Goal: Transaction & Acquisition: Purchase product/service

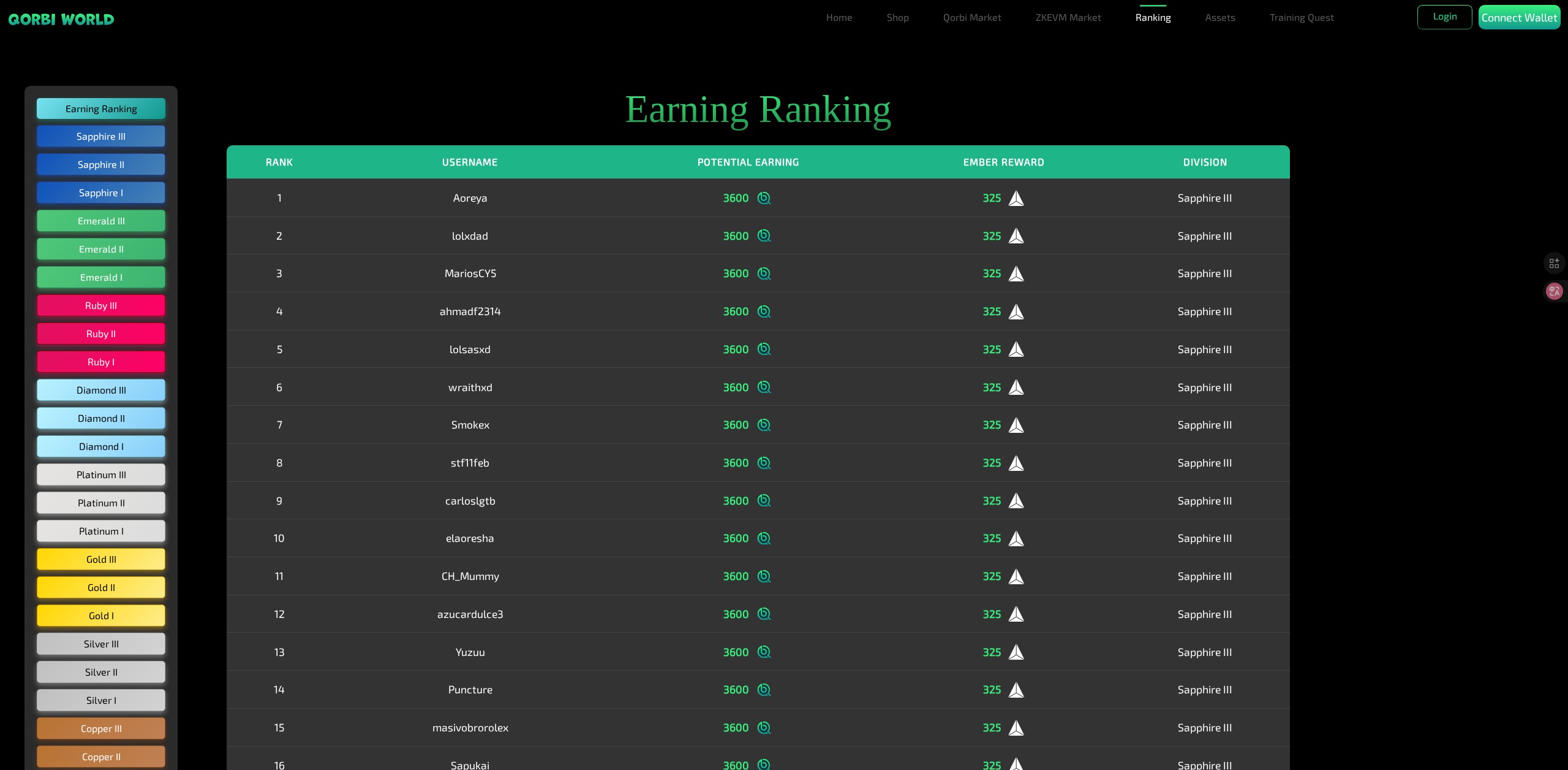
click at [1422, 410] on div "Earning Ranking Sapphire III Sapphire II Sapphire I Emerald III Emerald II Emer…" at bounding box center [784, 624] width 1568 height 1127
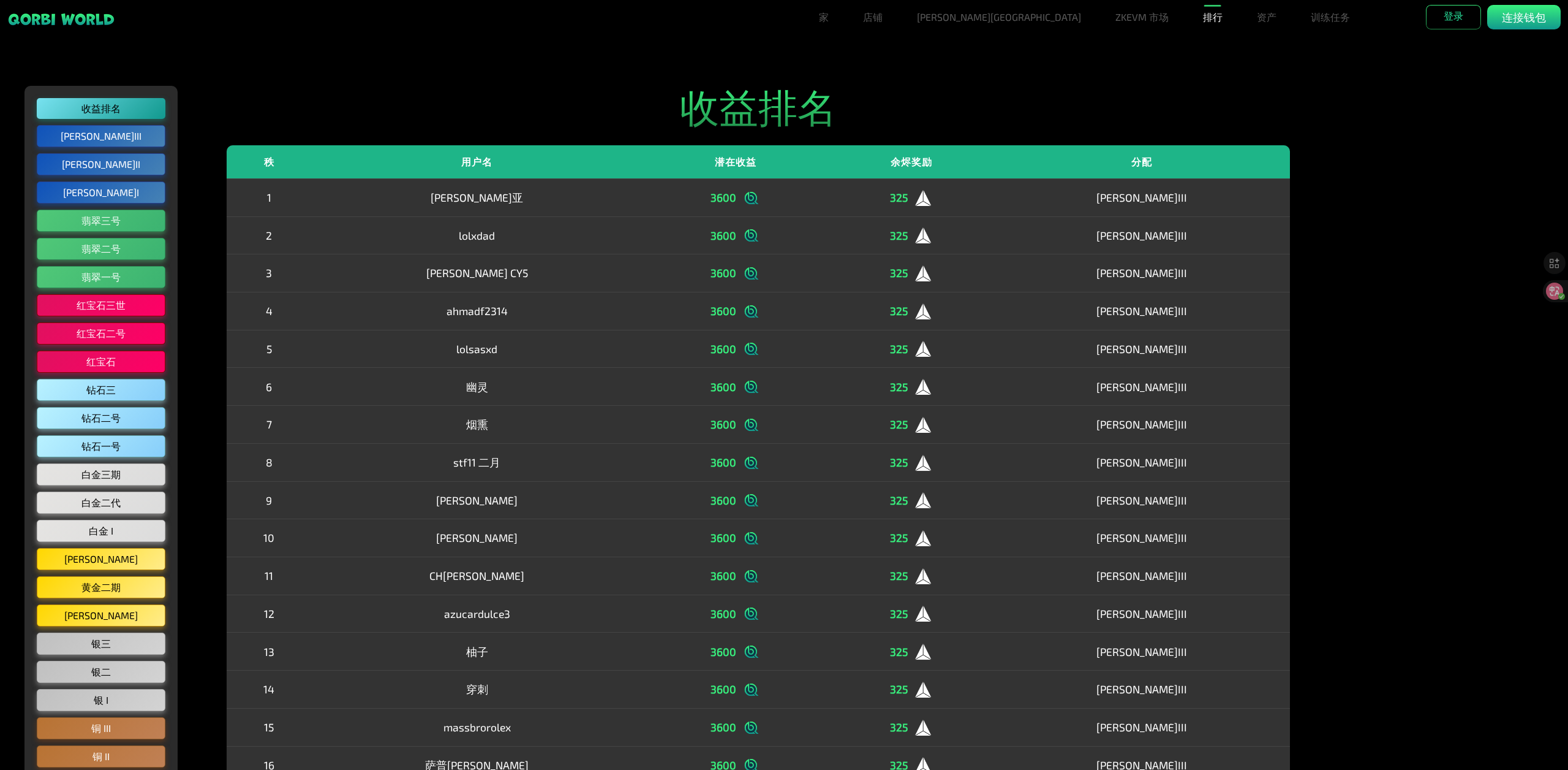
click at [1424, 320] on div "收益排名 蓝宝石 III 蓝宝石 II 蓝宝石 I 翡翠三号 翡翠二号 翡翠一号 红宝石三世 红宝石二号 红宝石 钻石三 钻石二号 钻石一号 白金三期 白金二…" at bounding box center [784, 624] width 1568 height 1127
click at [119, 222] on font "翡翠三号" at bounding box center [101, 221] width 41 height 12
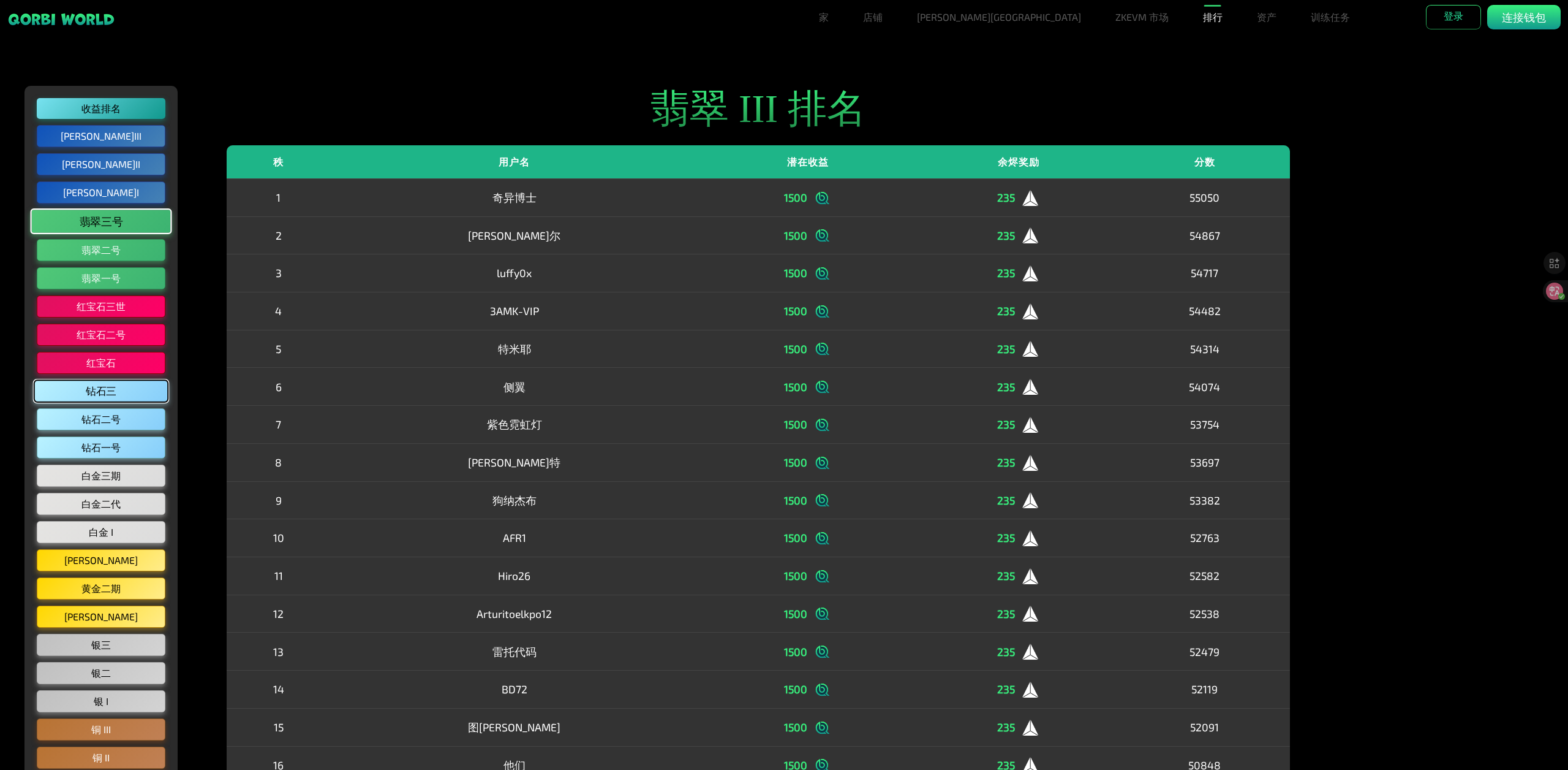
click at [98, 393] on font "钻石三" at bounding box center [102, 391] width 31 height 12
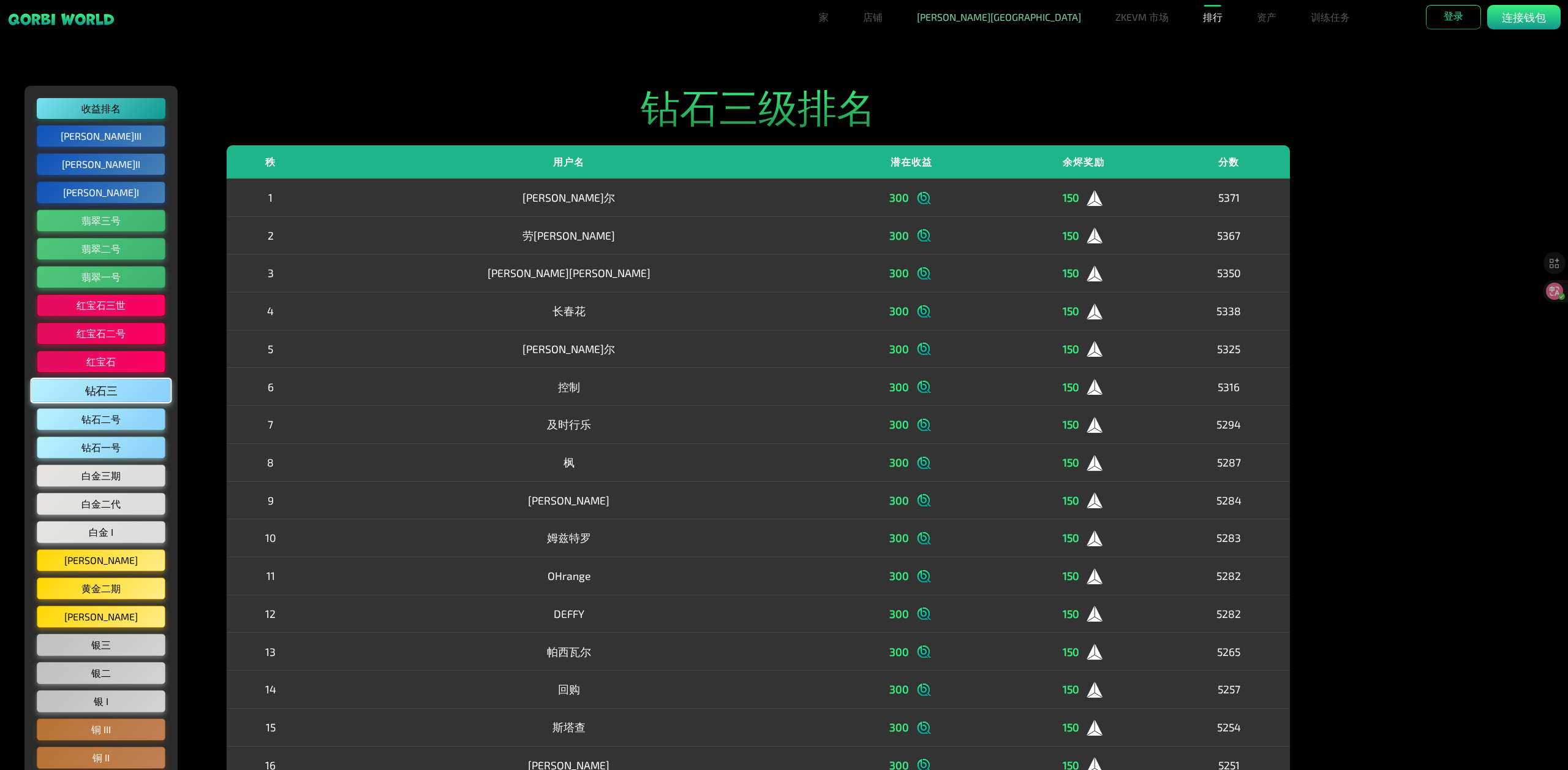
click at [982, 22] on font "[PERSON_NAME][GEOGRAPHIC_DATA]" at bounding box center [999, 16] width 164 height 12
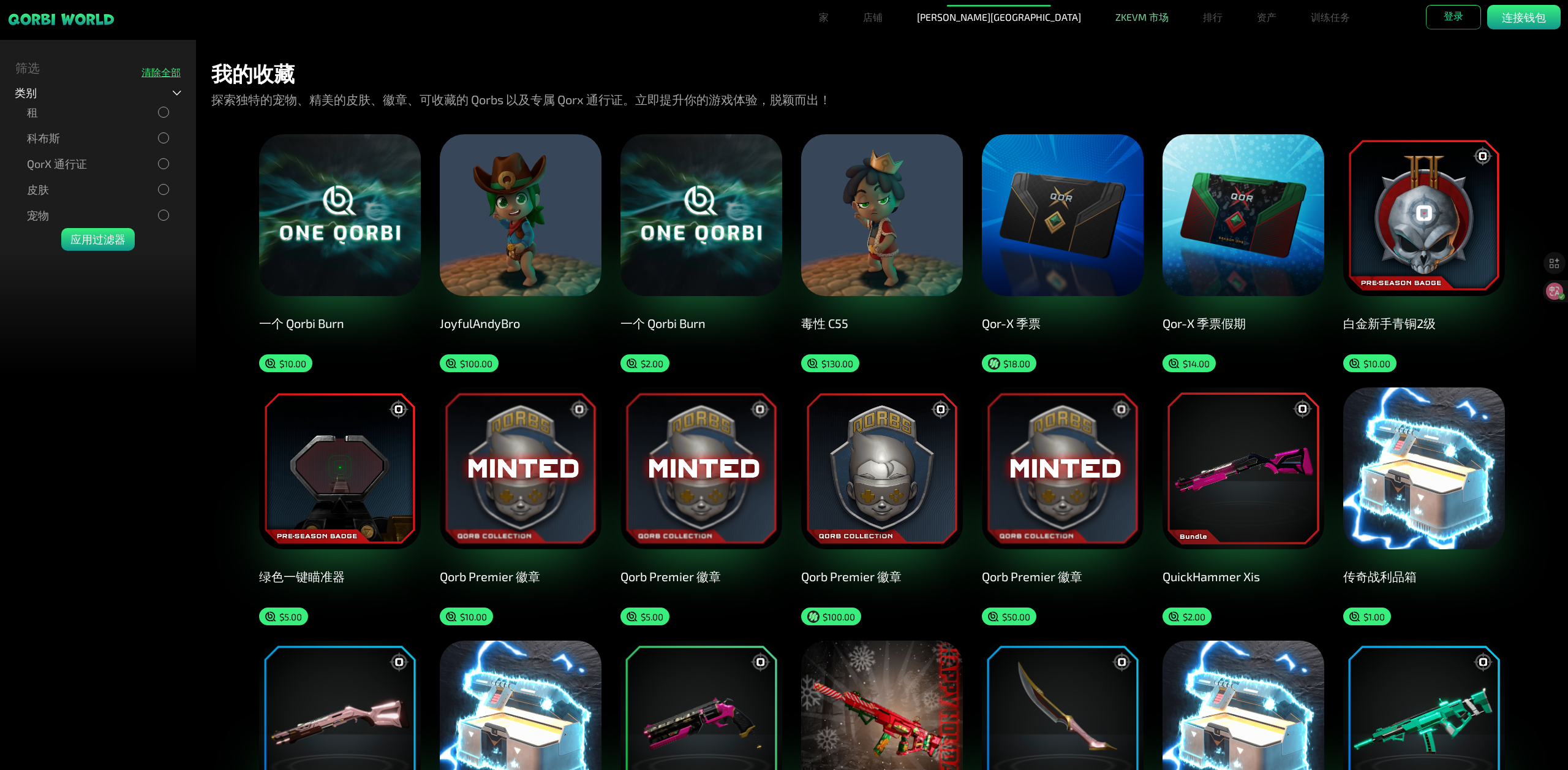
click at [1115, 16] on font "ZKEVM 市场" at bounding box center [1142, 16] width 53 height 12
click at [45, 165] on font "QorX 通行证" at bounding box center [57, 163] width 60 height 13
click at [84, 241] on font "应用过滤器" at bounding box center [98, 239] width 55 height 13
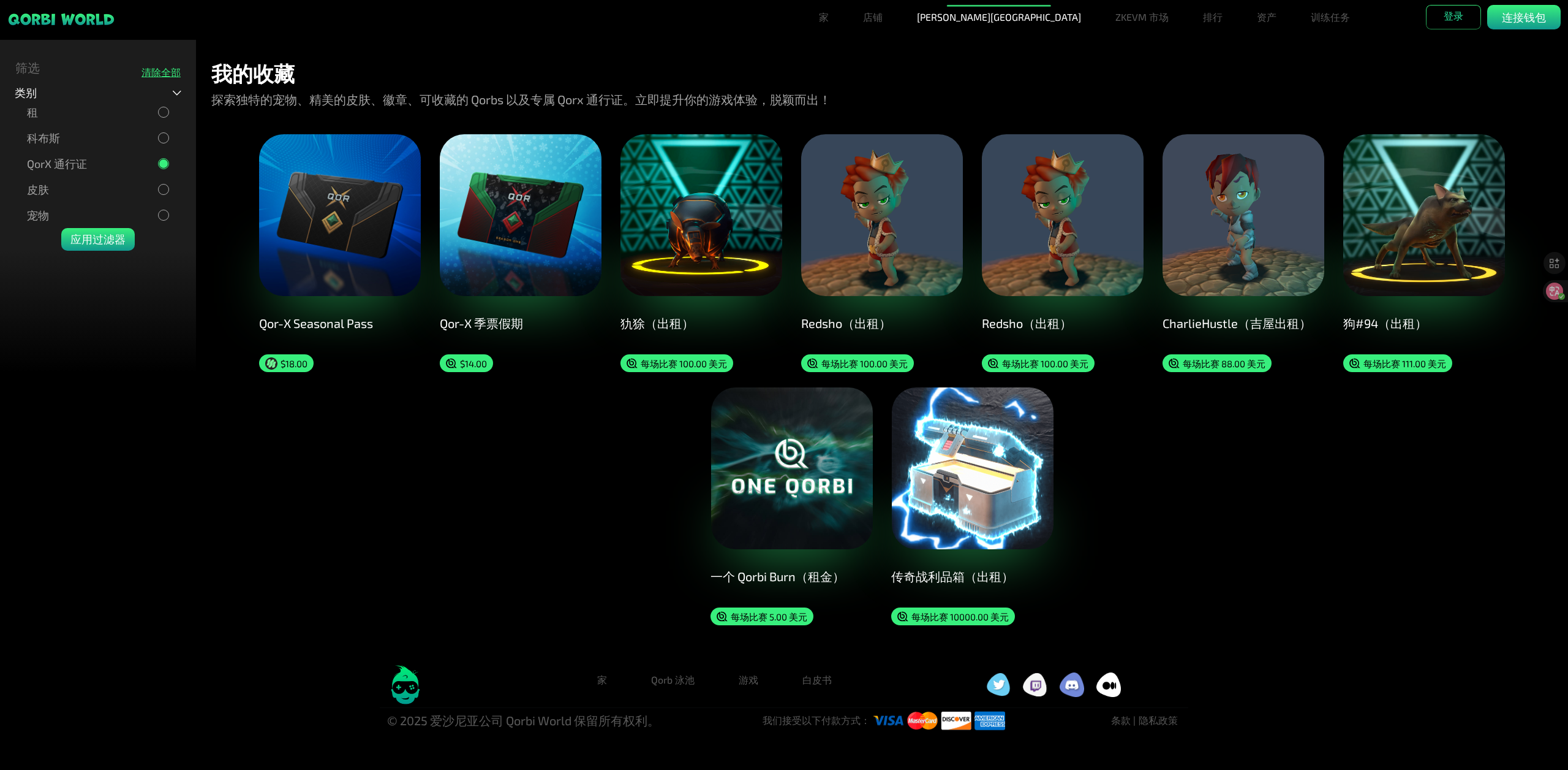
click at [317, 195] on img at bounding box center [339, 215] width 162 height 162
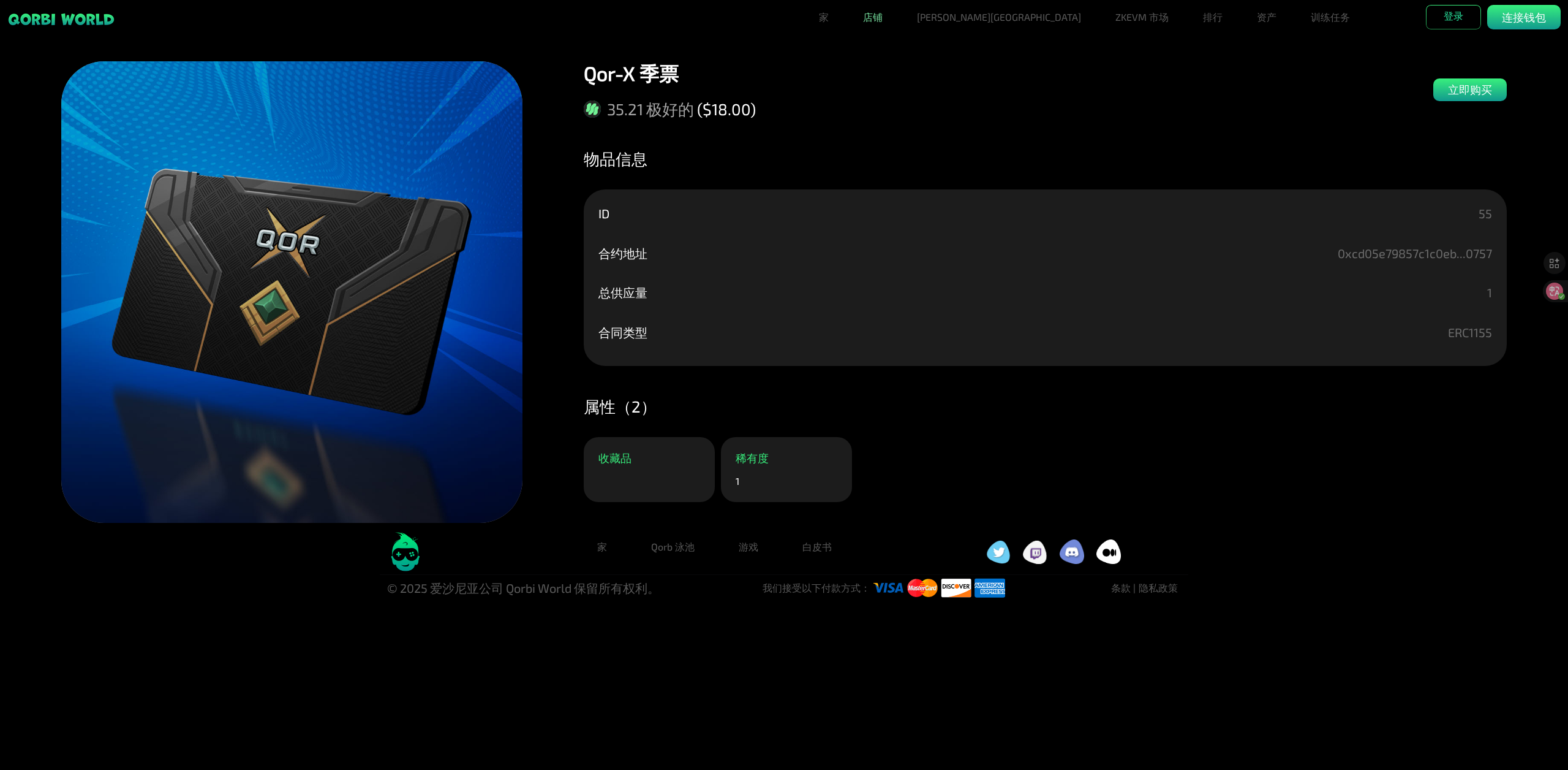
click at [883, 17] on font "店铺" at bounding box center [872, 16] width 19 height 12
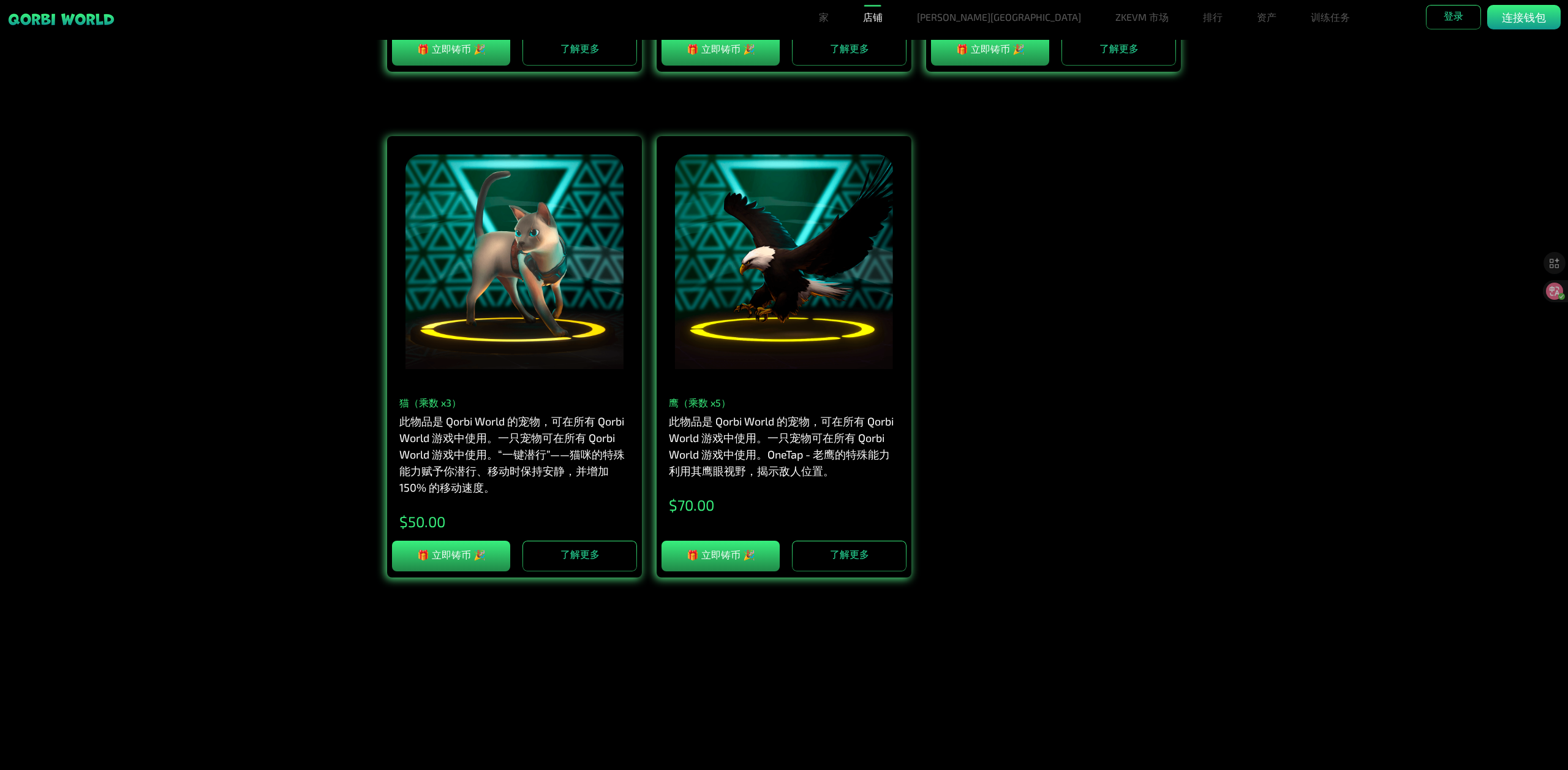
scroll to position [1532, 0]
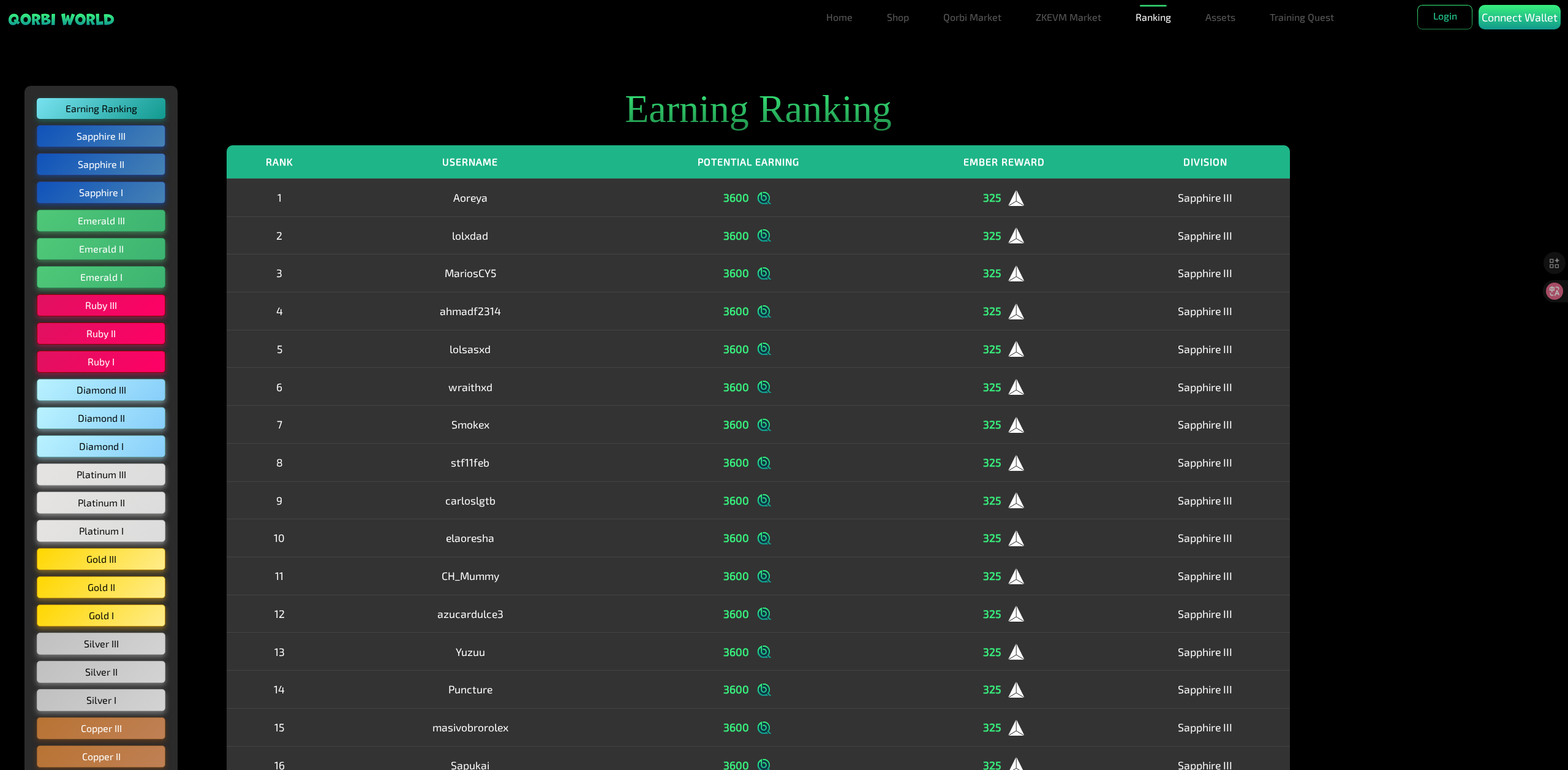
click at [1139, 57] on html "Home Shop Qorbi Market ZKEVM Market Ranking Assets Assets Bundles Forge Burn Eg…" at bounding box center [784, 638] width 1568 height 1276
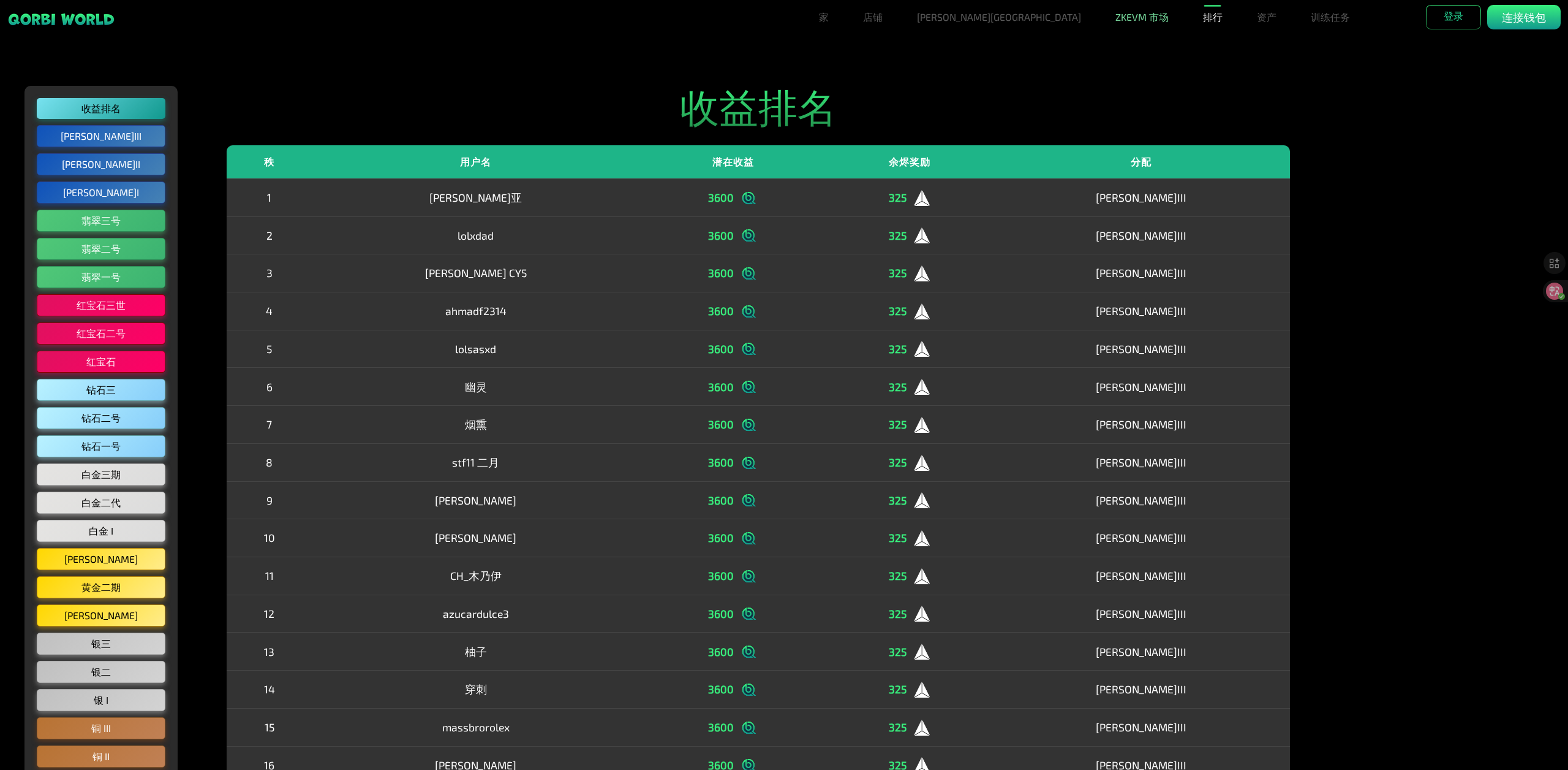
click at [1115, 17] on font "ZKEVM 市场" at bounding box center [1142, 16] width 53 height 12
click at [1003, 19] on font "[PERSON_NAME][GEOGRAPHIC_DATA]" at bounding box center [999, 16] width 164 height 12
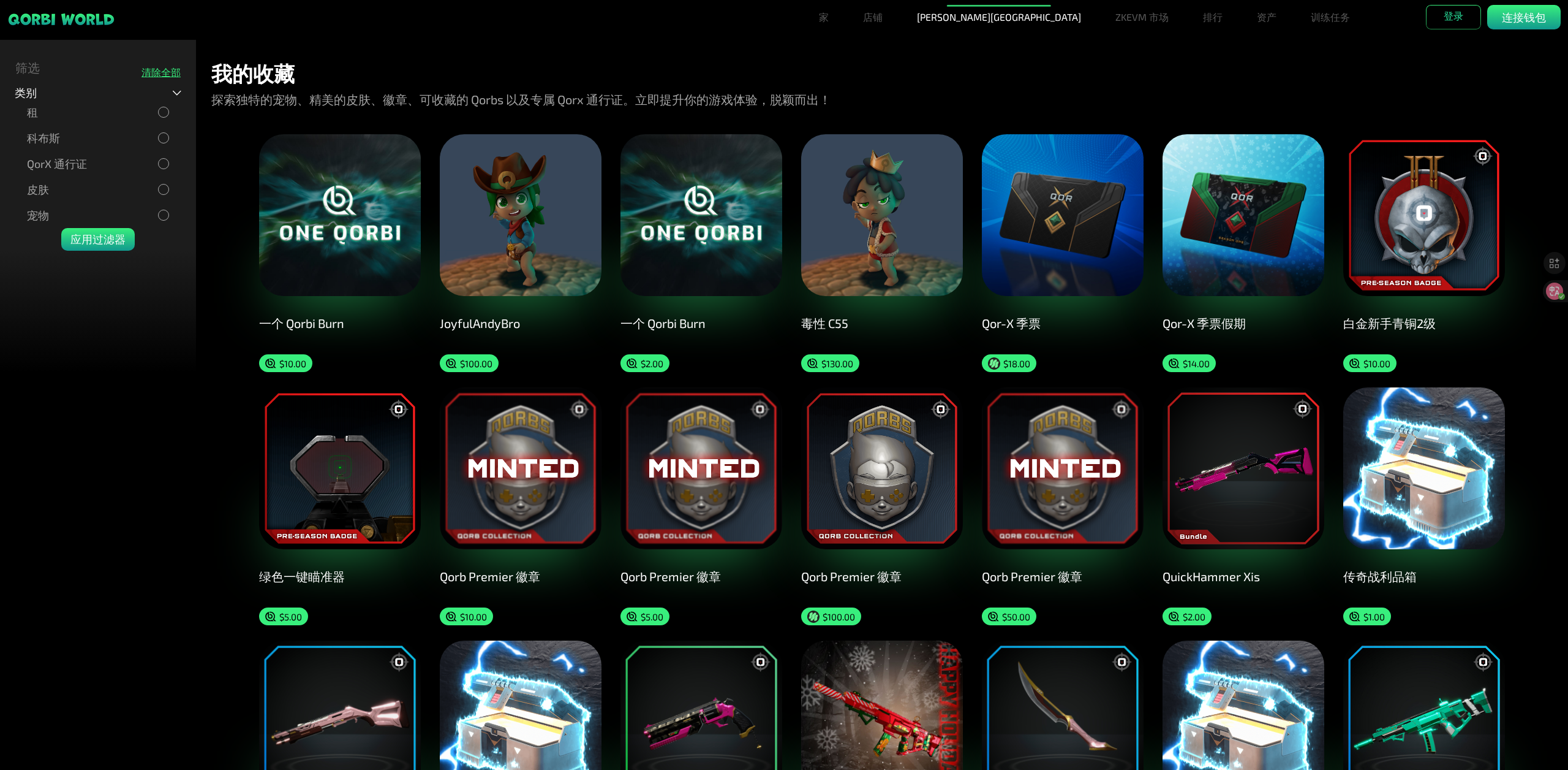
click at [153, 112] on div "租" at bounding box center [98, 112] width 142 height 13
click at [117, 241] on font "应用过滤器" at bounding box center [98, 239] width 55 height 13
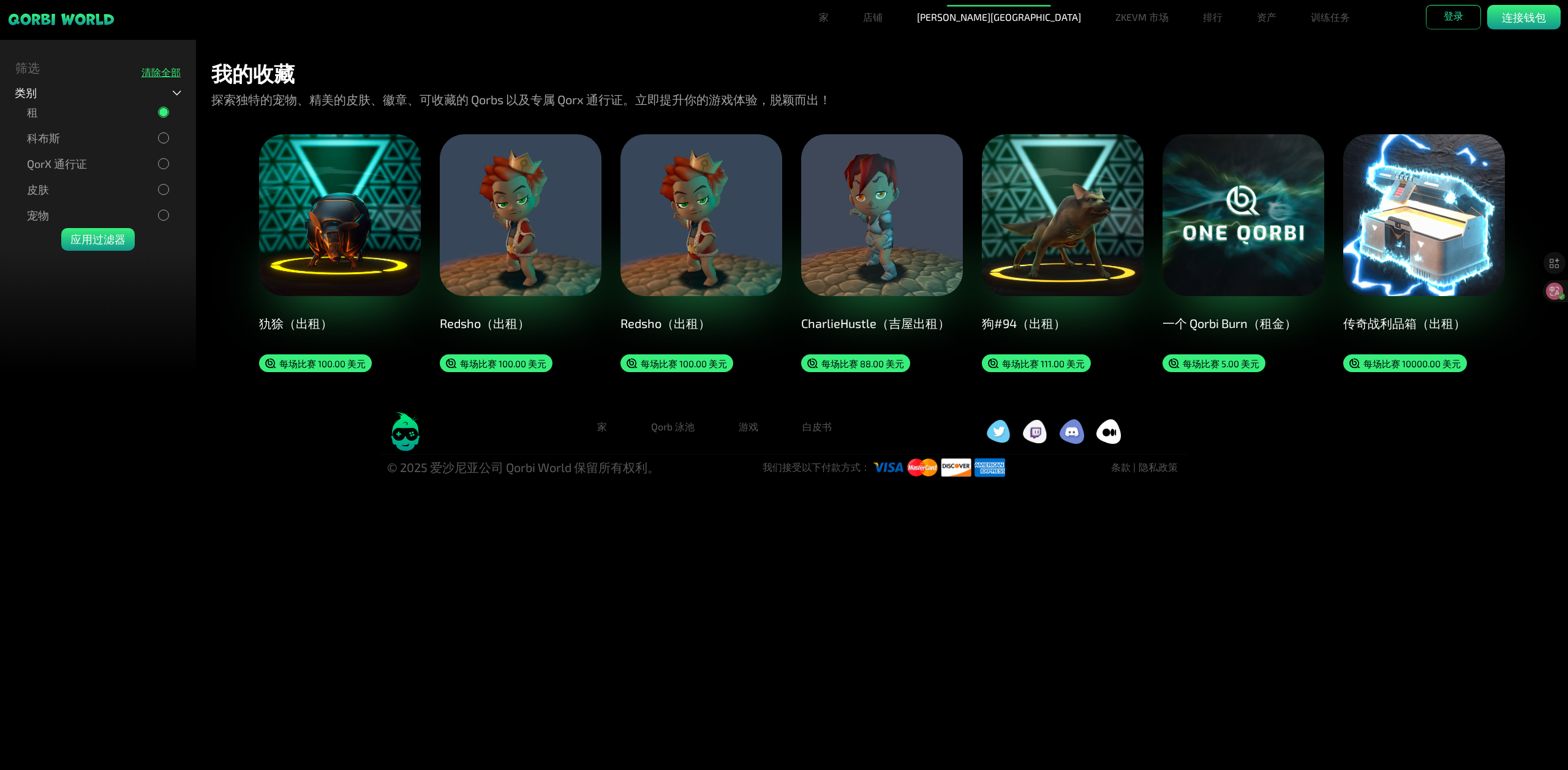
click at [158, 112] on div at bounding box center [164, 112] width 11 height 11
click at [880, 480] on html "家 店铺 [PERSON_NAME][GEOGRAPHIC_DATA] ZKEVM 市场 排行 资产 资产 捆绑包 锻造 烧鸡蛋 训练任务 登录 连接钱包 F…" at bounding box center [784, 240] width 1568 height 480
click at [127, 140] on div "科布斯" at bounding box center [98, 137] width 142 height 13
click at [94, 235] on font "应用过滤器" at bounding box center [98, 239] width 55 height 13
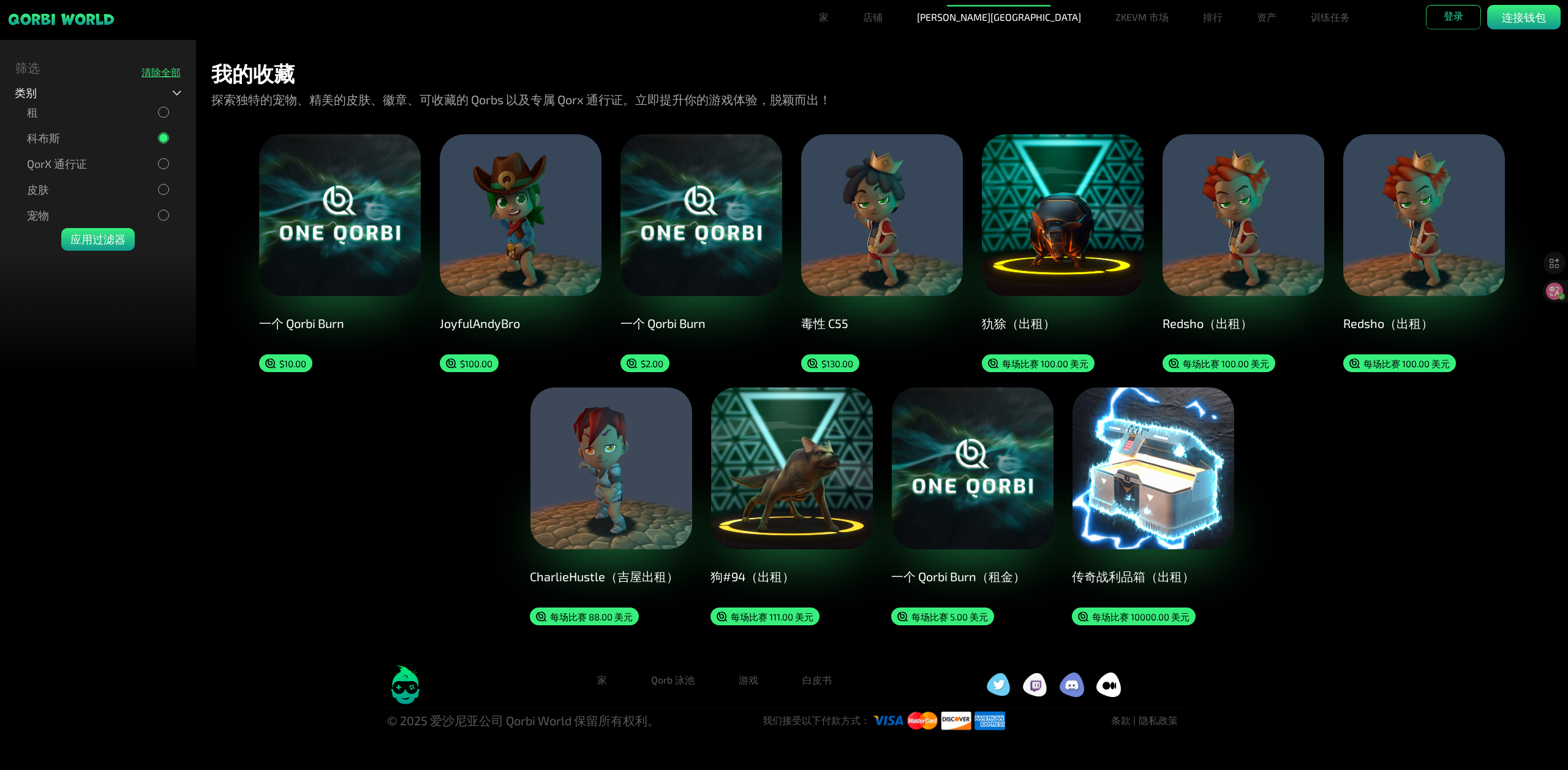
click at [1329, 623] on div "我的收藏 探索独特的宠物、精美的皮肤、徽章、可收藏的 Qorbs 以及专属 Qorx 通行证。立即提升你的游戏体验，脱颖而出！ 一个 Qorbi Burn $…" at bounding box center [882, 347] width 1372 height 616
drag, startPoint x: 130, startPoint y: 424, endPoint x: 86, endPoint y: 332, distance: 102.0
click at [130, 424] on div "Filters Qorbs QorX Pass Skins Pets Apply 筛选 清除全部 类别 租 科布斯 QorX 通行证 皮肤 宠物 应用过滤器 …" at bounding box center [784, 347] width 1568 height 616
click at [101, 174] on div "QorX 通行证" at bounding box center [98, 163] width 167 height 26
click at [114, 165] on div "QorX 通行证" at bounding box center [98, 163] width 142 height 13
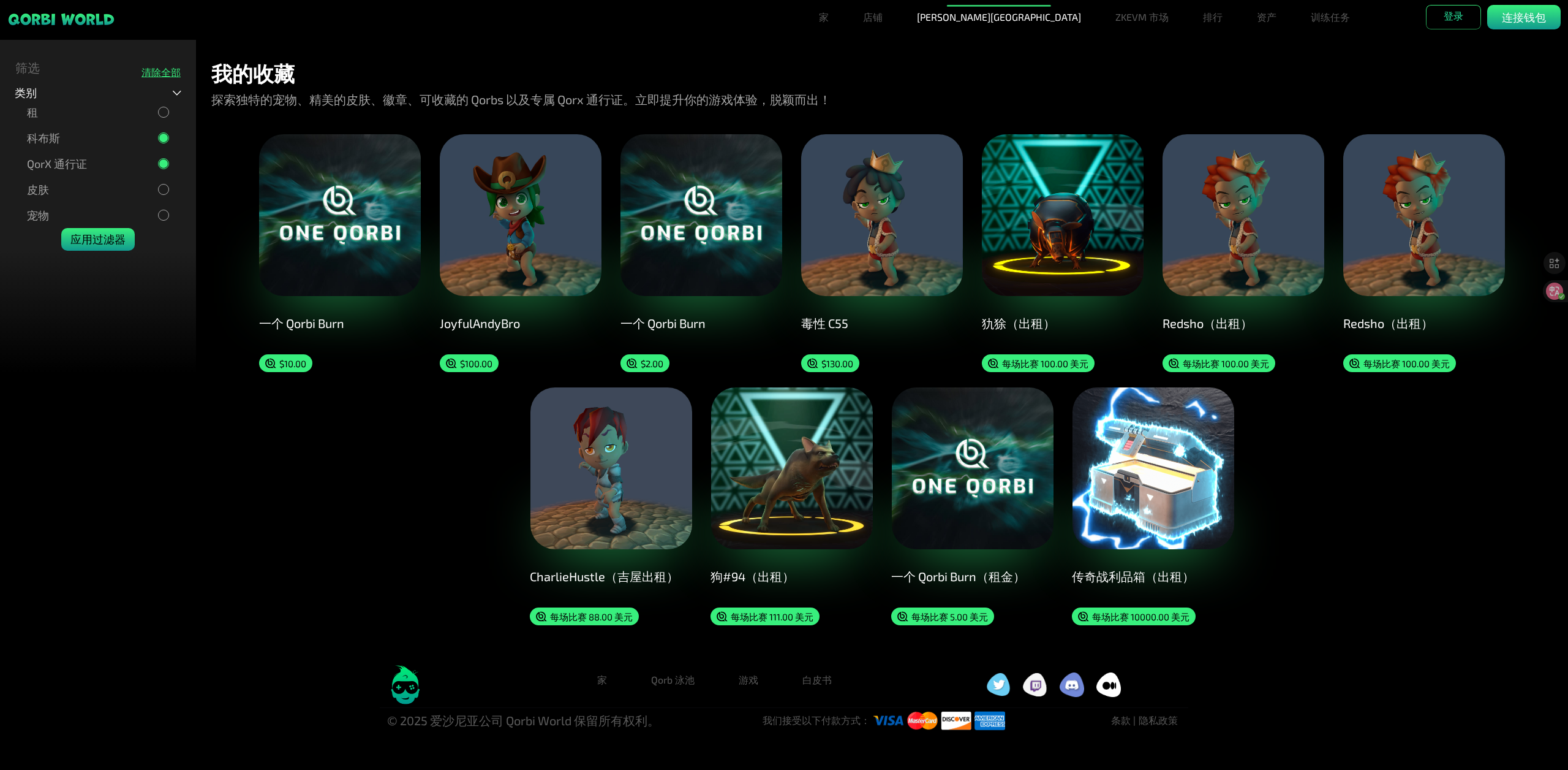
click at [105, 233] on font "应用过滤器" at bounding box center [98, 239] width 55 height 13
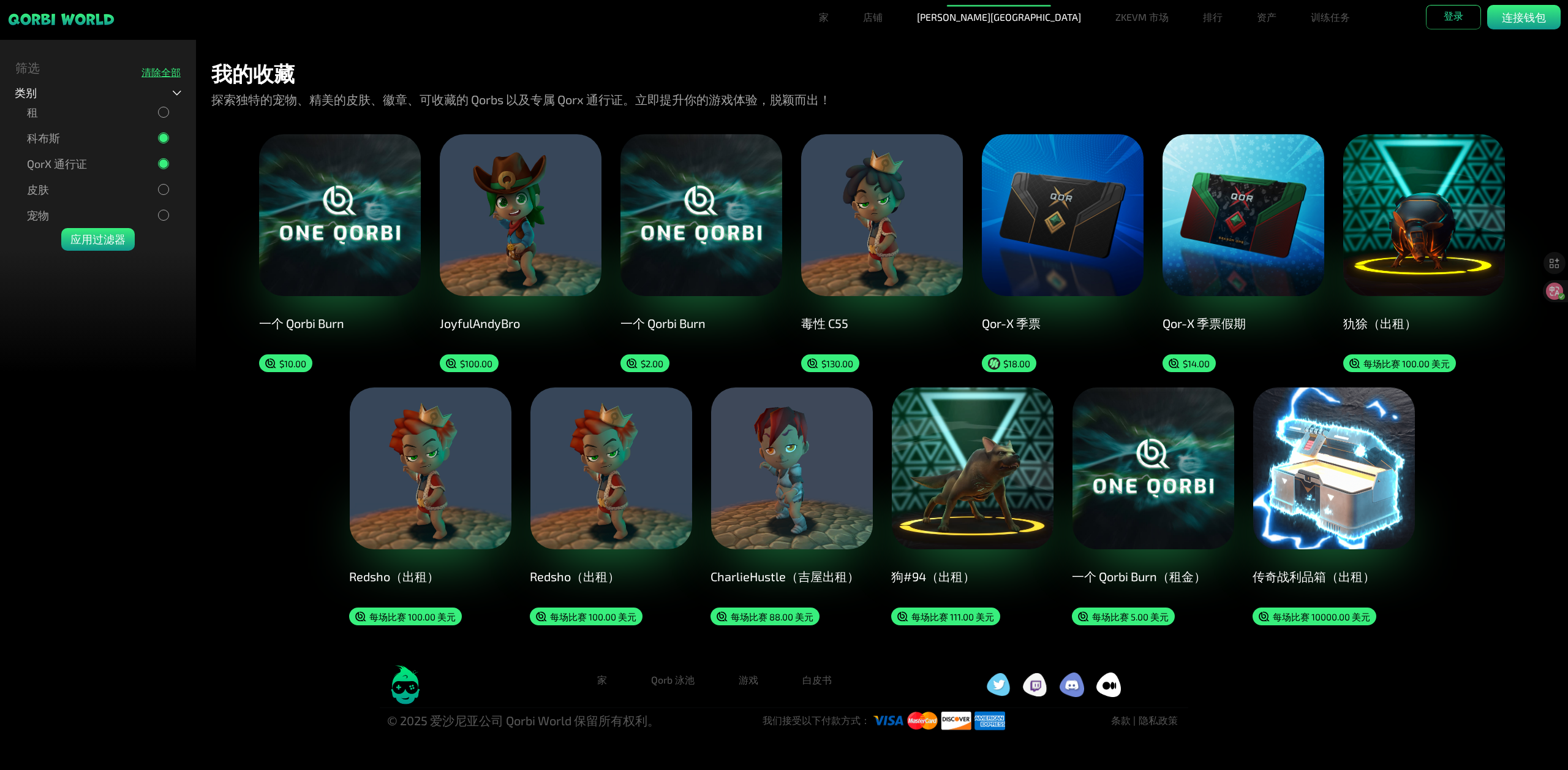
click at [161, 165] on div at bounding box center [163, 163] width 9 height 9
click at [153, 143] on div "科布斯" at bounding box center [98, 137] width 142 height 13
click at [115, 239] on font "应用过滤器" at bounding box center [98, 239] width 55 height 13
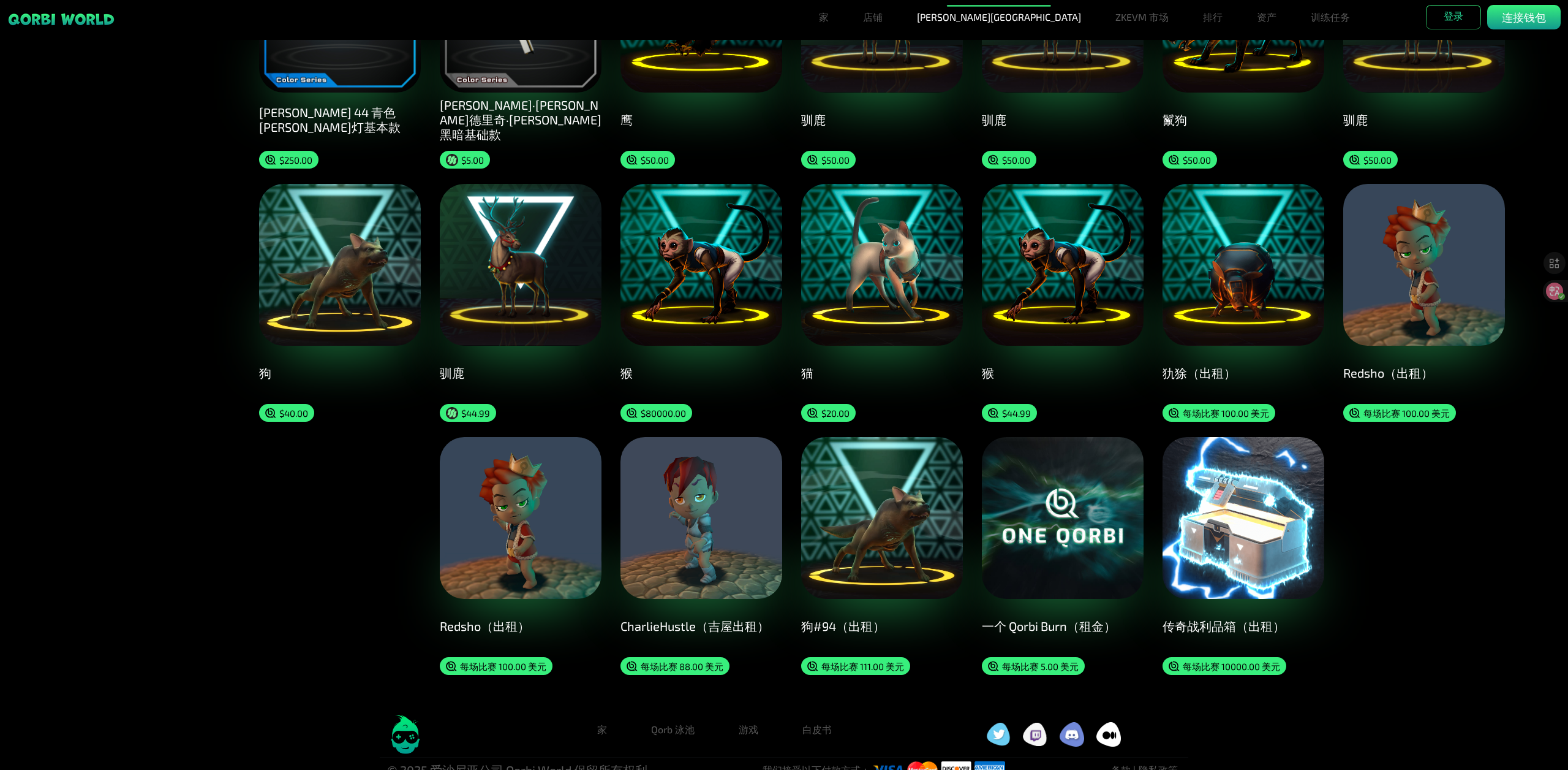
scroll to position [975, 0]
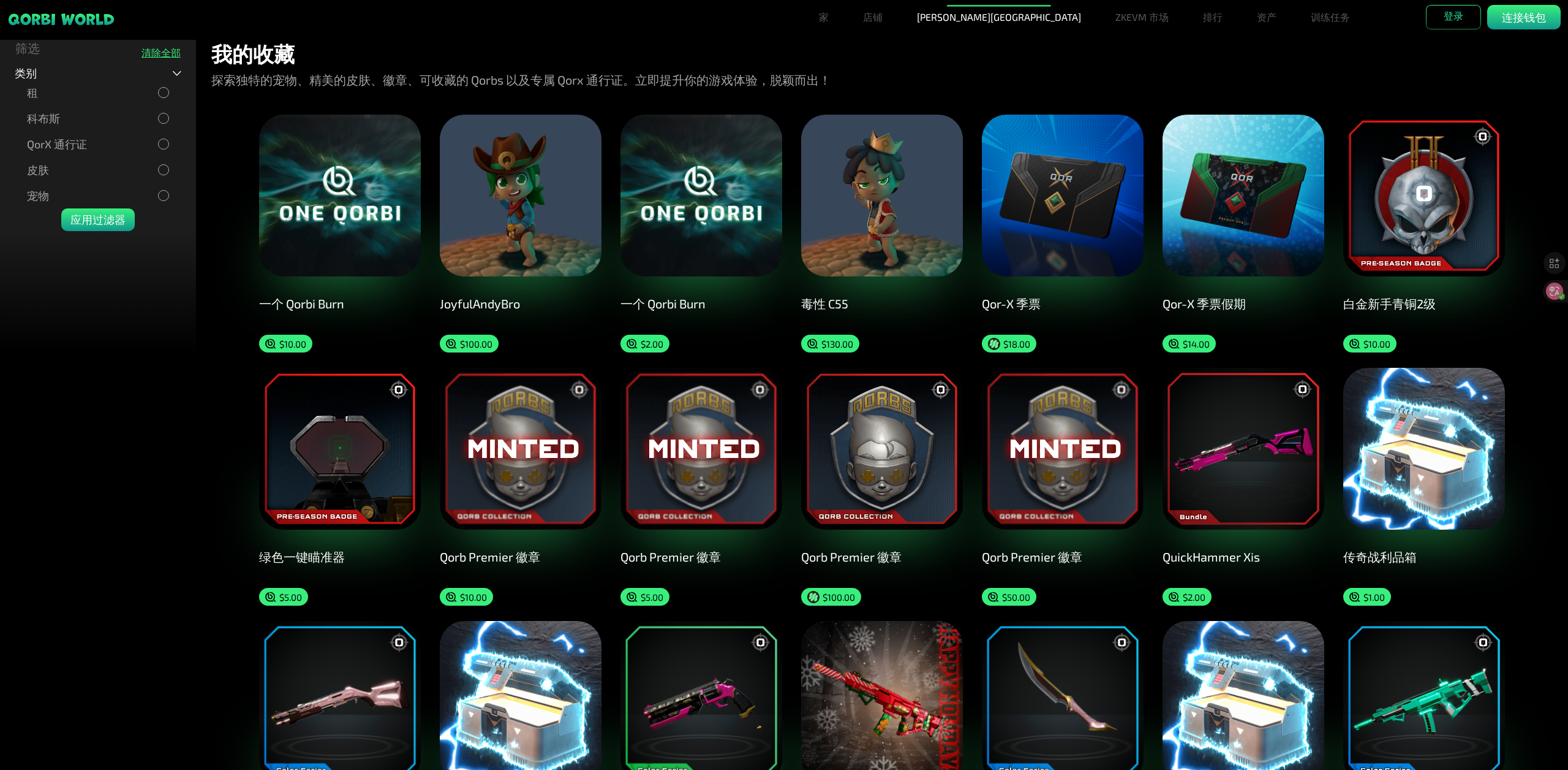
scroll to position [0, 0]
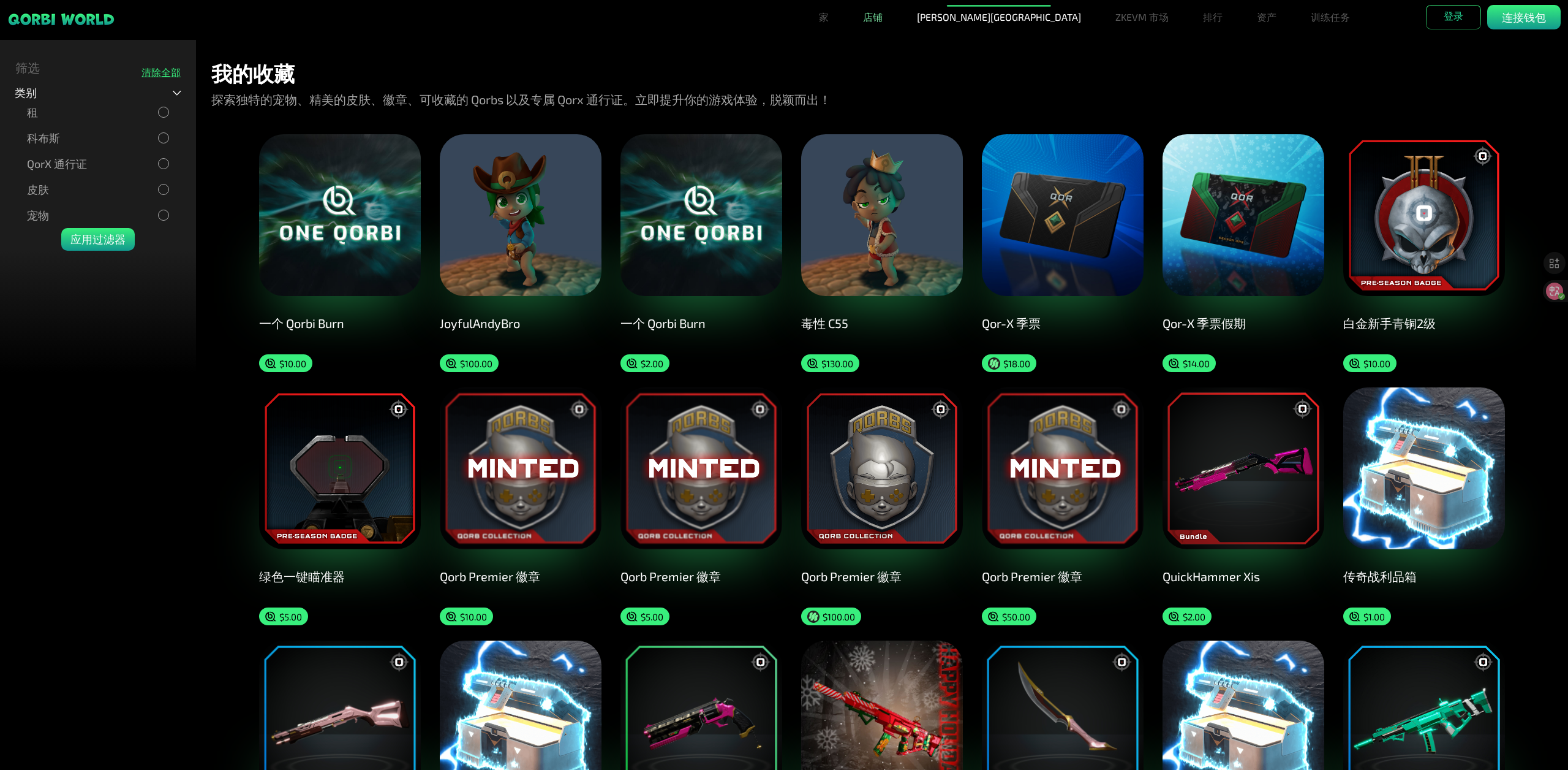
click at [883, 19] on font "店铺" at bounding box center [872, 16] width 19 height 12
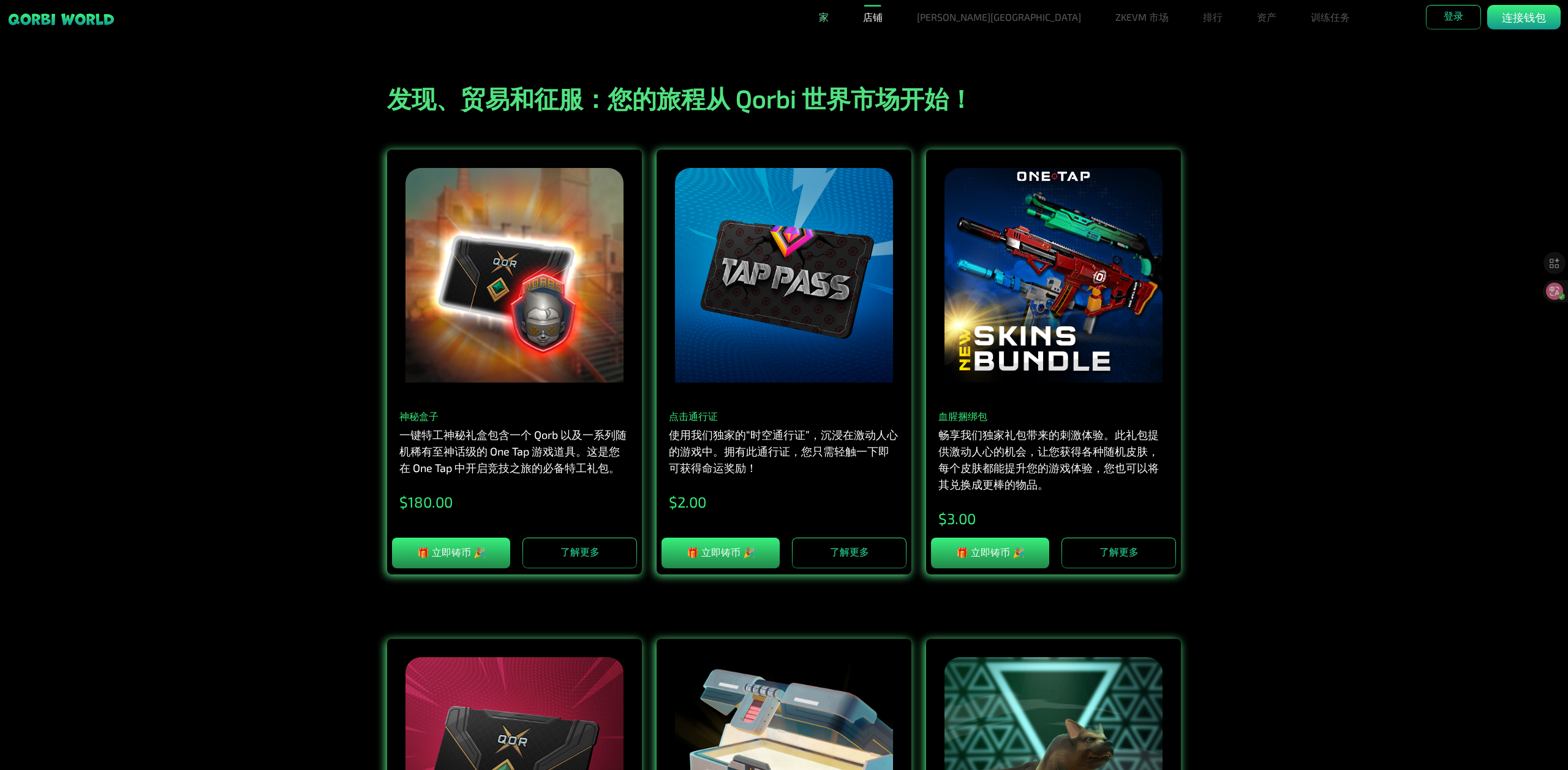
click at [834, 25] on link "家" at bounding box center [823, 17] width 19 height 25
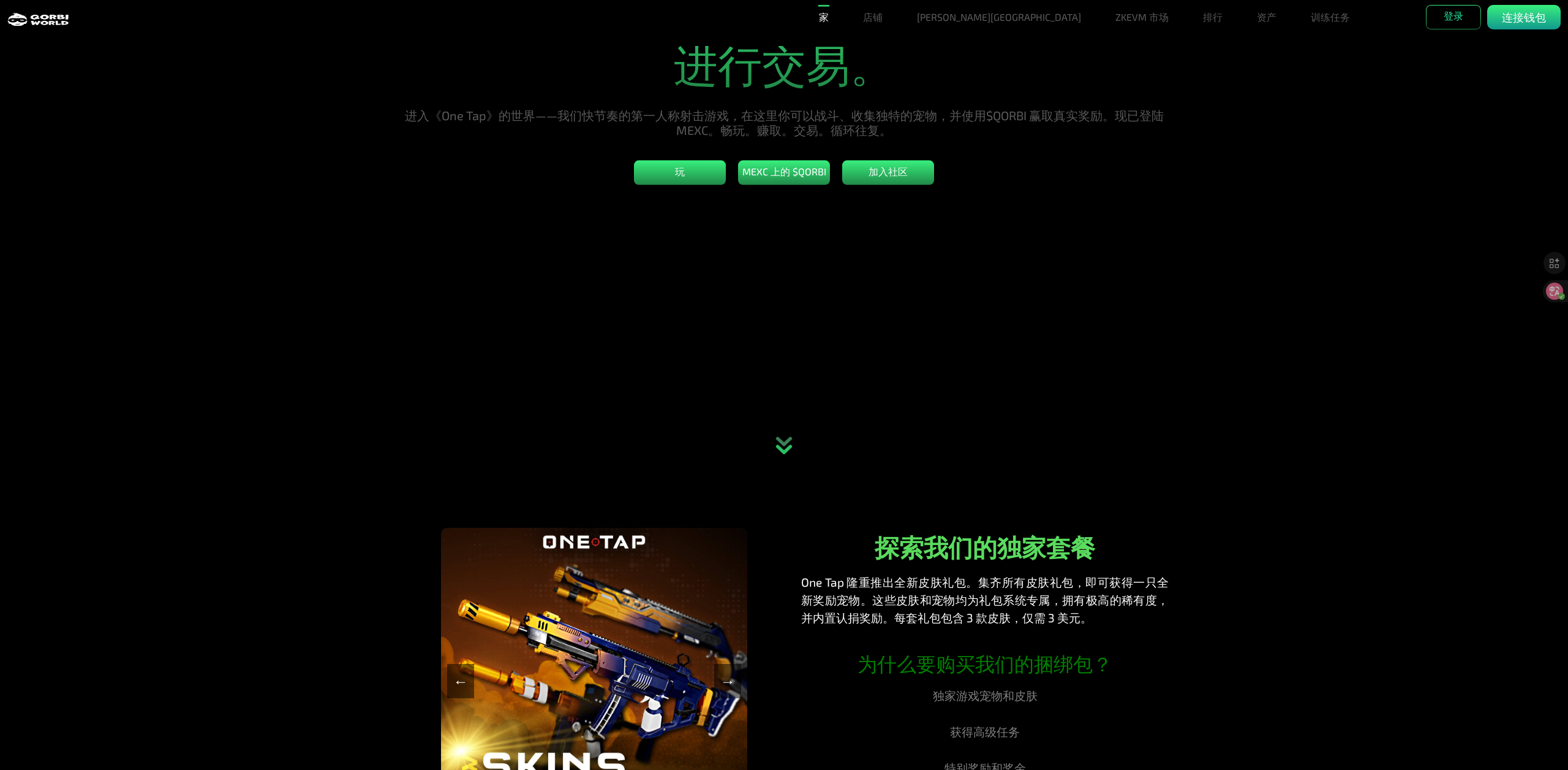
scroll to position [184, 0]
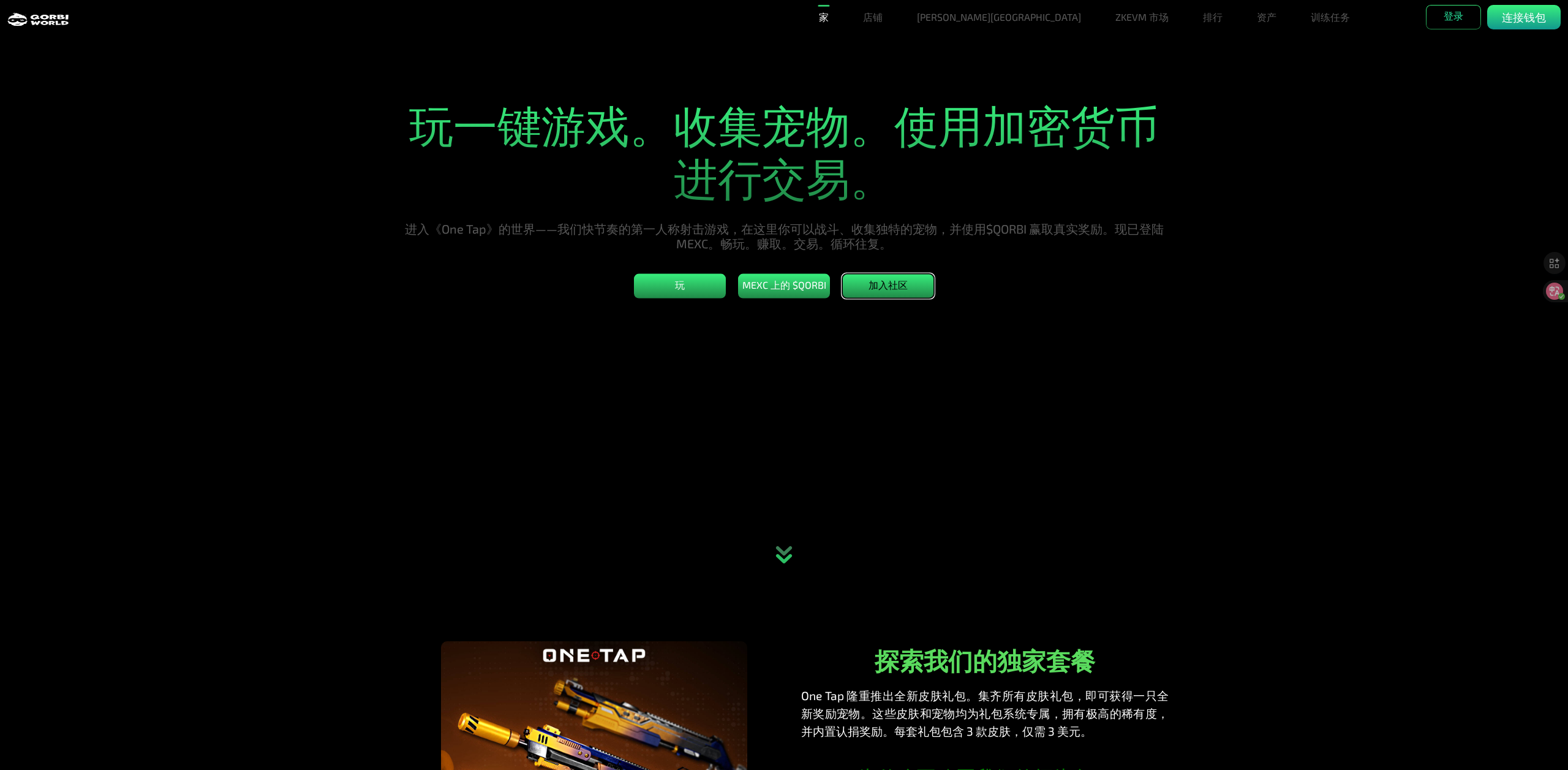
click at [880, 291] on font "加入社区" at bounding box center [888, 285] width 40 height 12
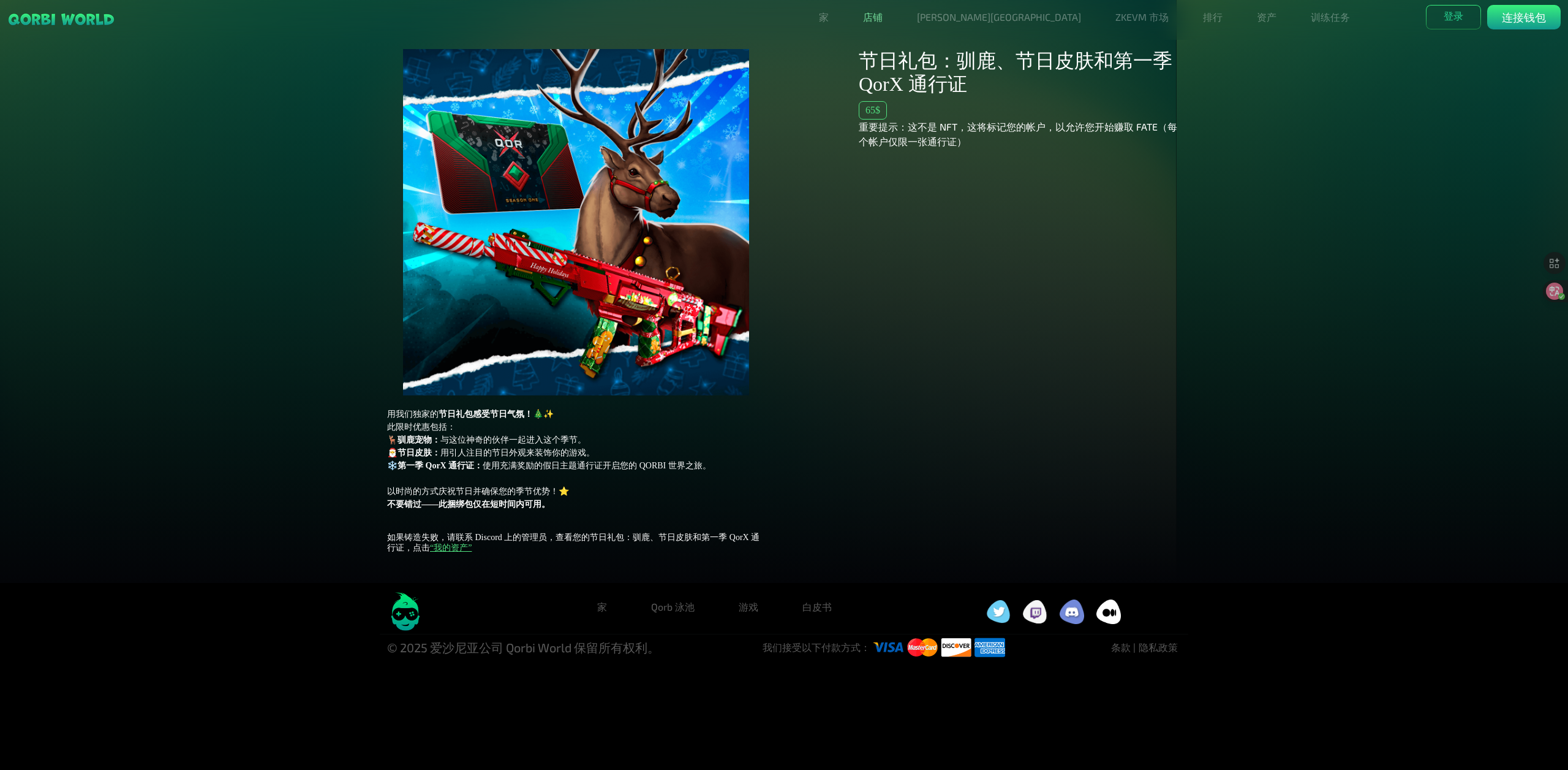
click at [883, 16] on font "店铺" at bounding box center [872, 16] width 19 height 12
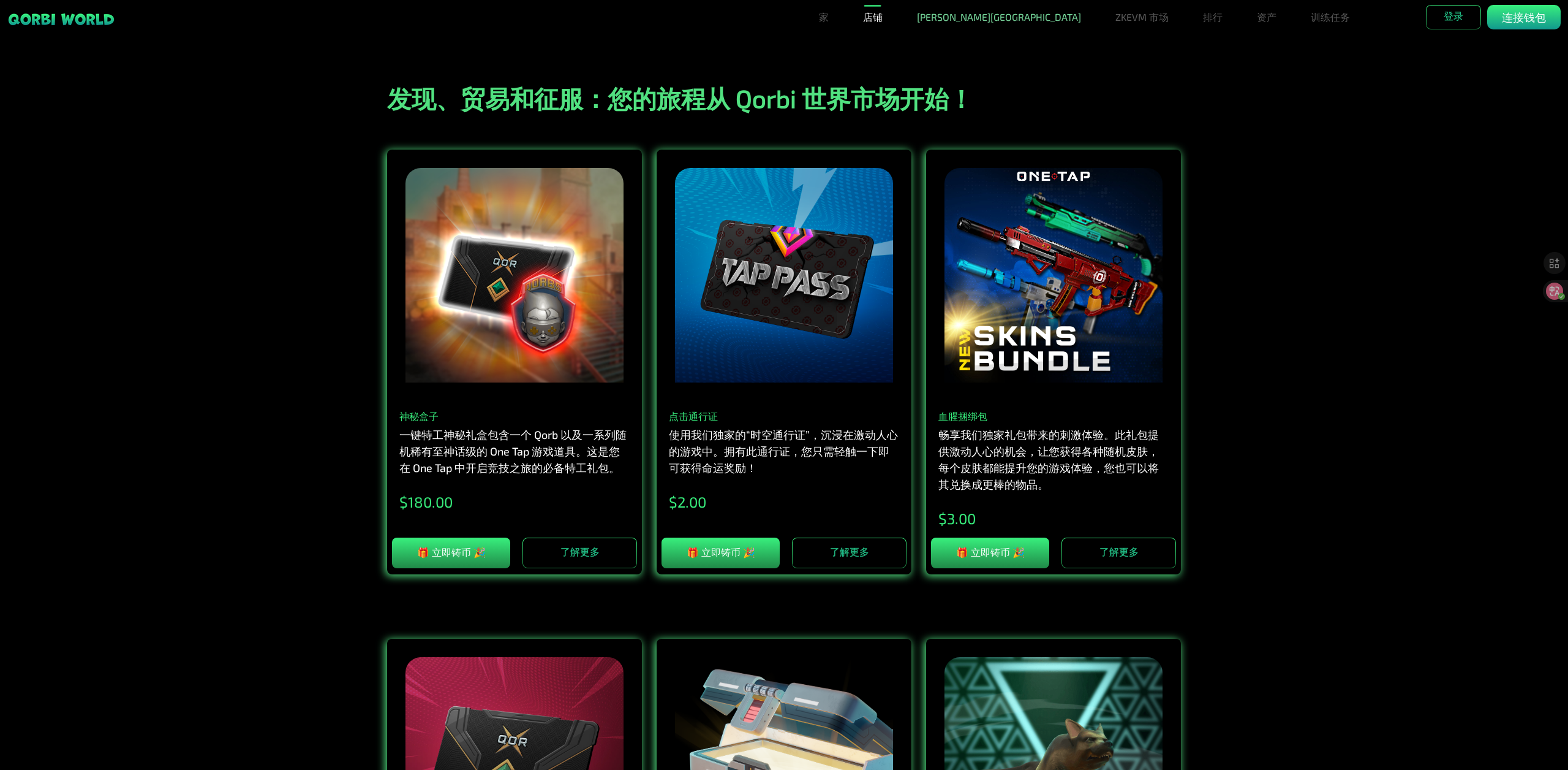
click at [998, 19] on font "[PERSON_NAME][GEOGRAPHIC_DATA]" at bounding box center [999, 16] width 164 height 12
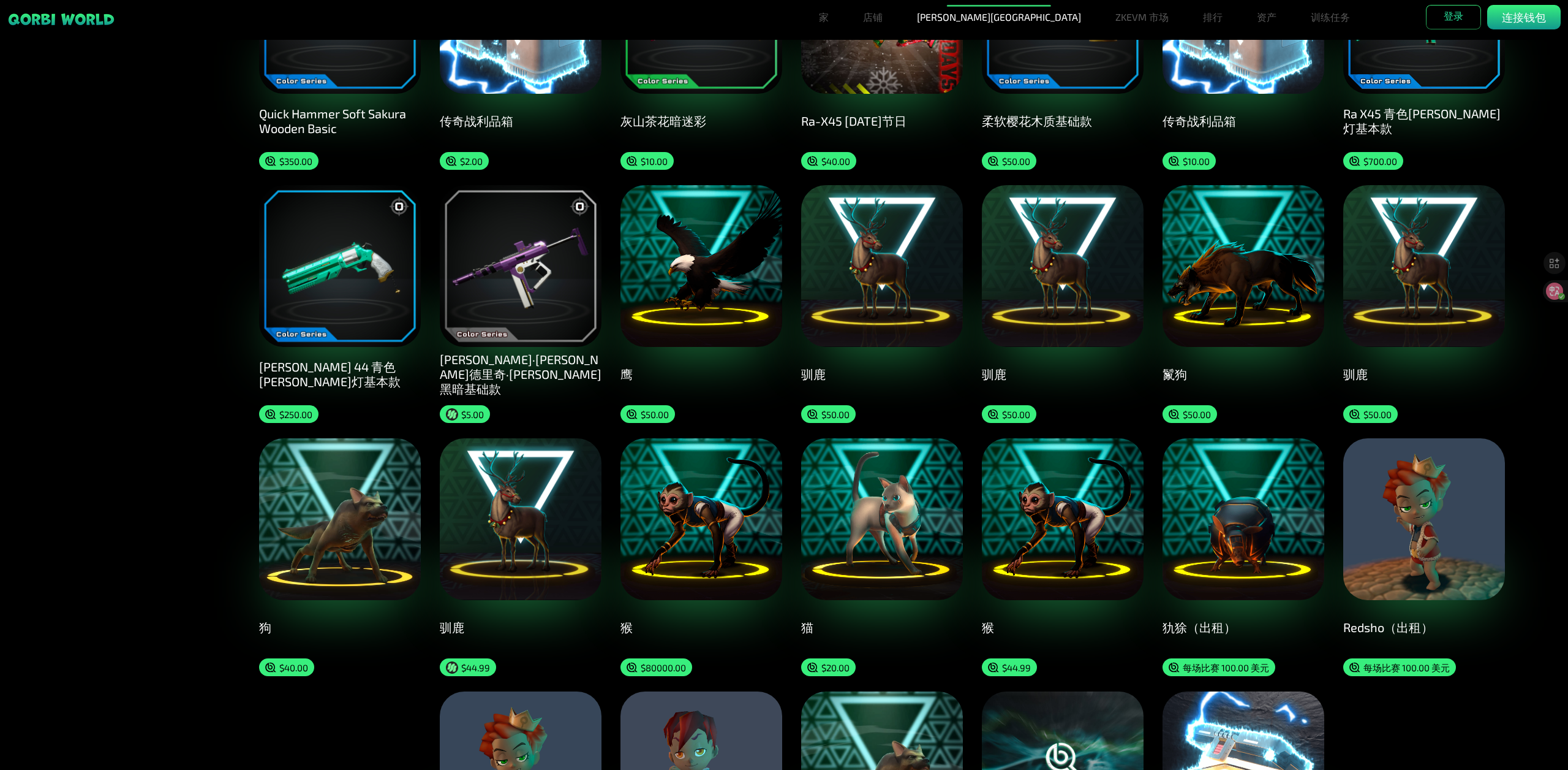
scroll to position [735, 0]
